Goal: Task Accomplishment & Management: Manage account settings

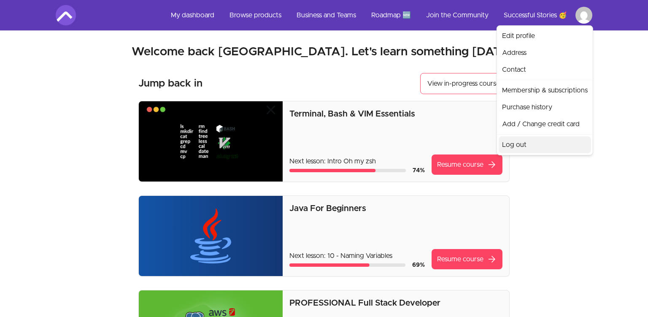
click at [529, 141] on link "Log out" at bounding box center [545, 144] width 92 height 17
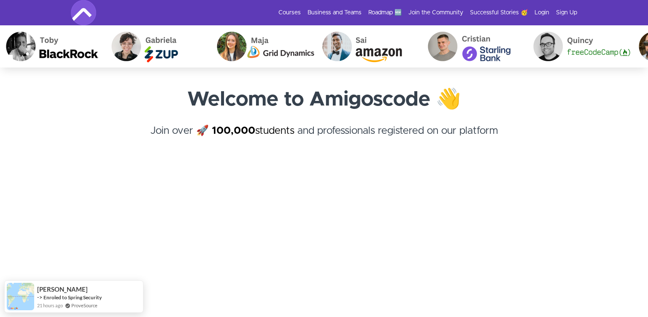
click at [538, 17] on div "Courses Business and Teams Roadmap 🆕 Join the Community Successful Stories 🥳 Lo…" at bounding box center [324, 12] width 506 height 25
click at [541, 9] on link "Login" at bounding box center [542, 12] width 15 height 8
